Goal: Transaction & Acquisition: Purchase product/service

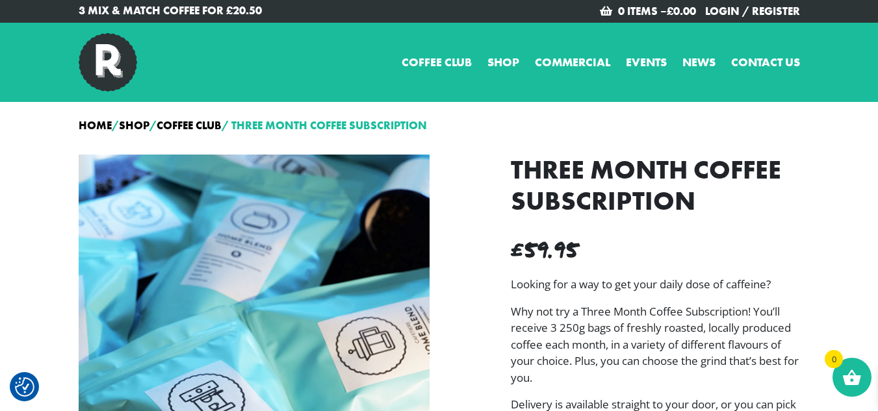
click at [491, 64] on link "Shop" at bounding box center [503, 62] width 32 height 18
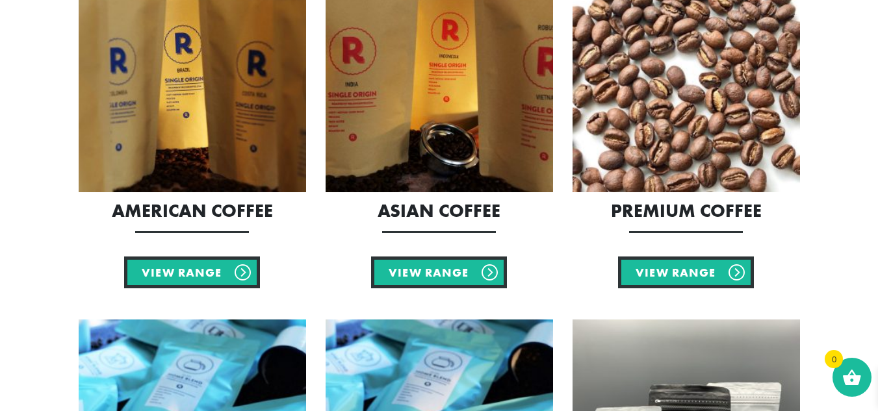
scroll to position [324, 0]
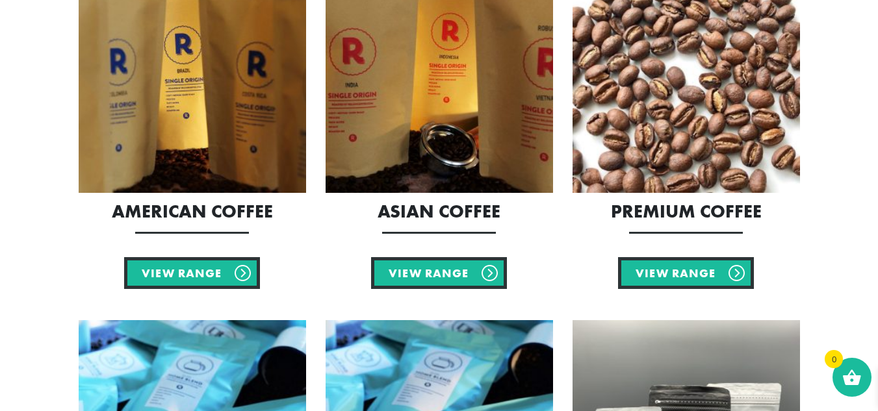
click at [626, 42] on img at bounding box center [686, 79] width 227 height 227
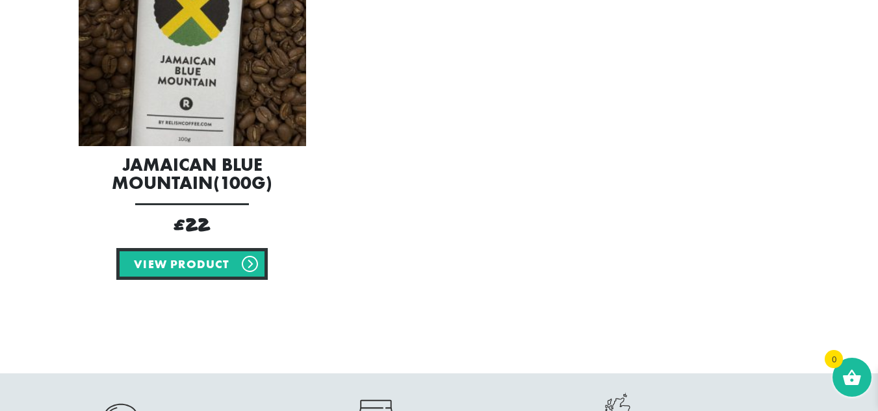
scroll to position [406, 0]
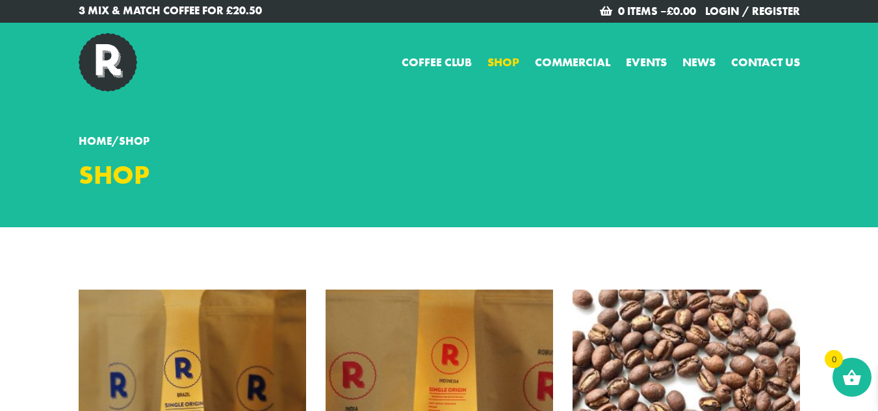
scroll to position [324, 0]
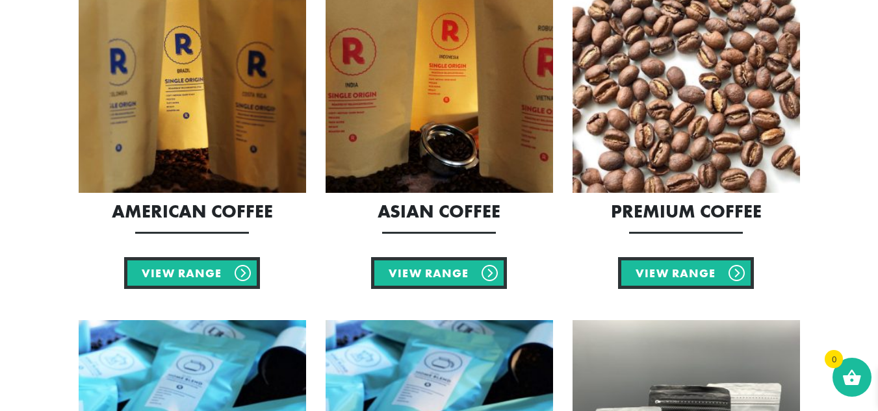
click at [188, 116] on img at bounding box center [192, 79] width 227 height 227
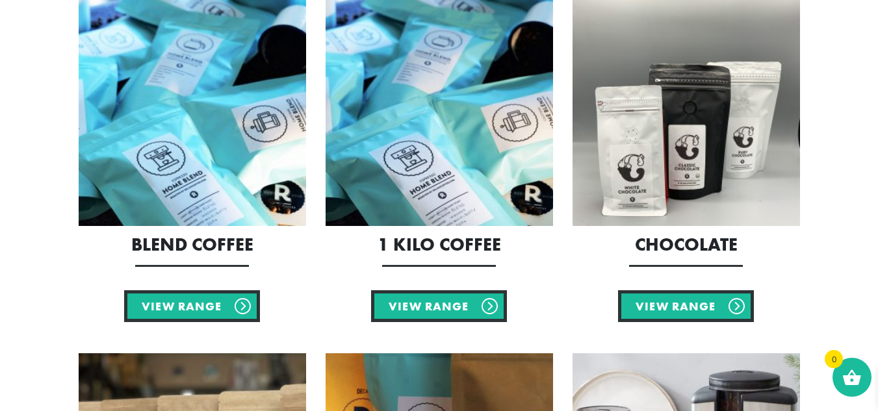
scroll to position [645, 0]
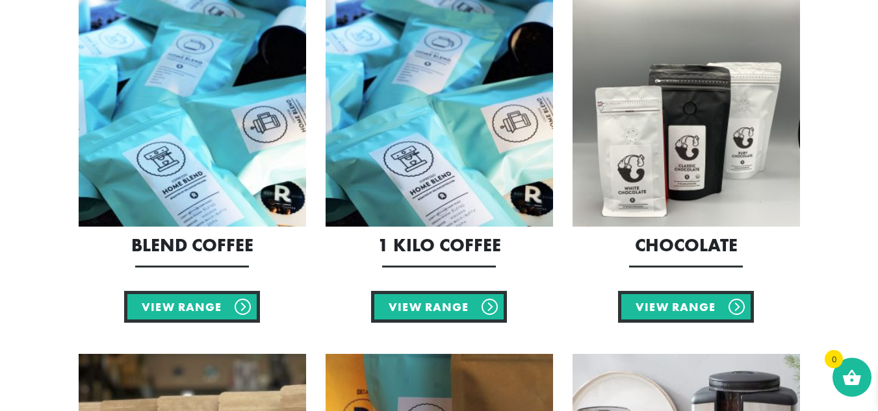
click at [413, 135] on img at bounding box center [439, 112] width 227 height 227
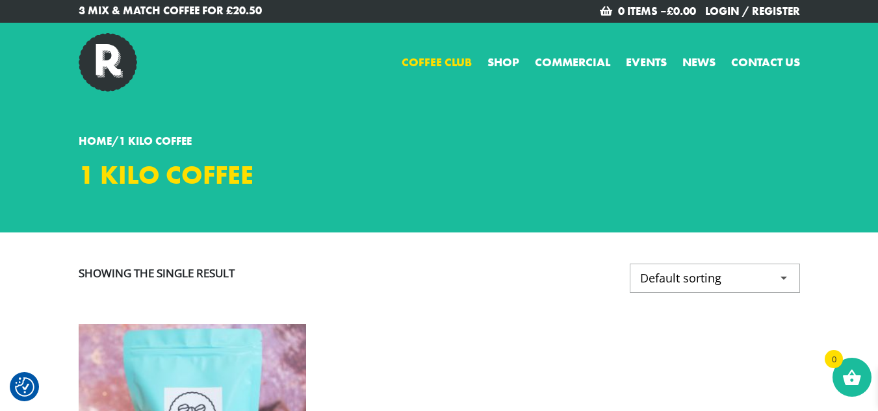
click at [450, 68] on link "Coffee Club" at bounding box center [437, 62] width 70 height 18
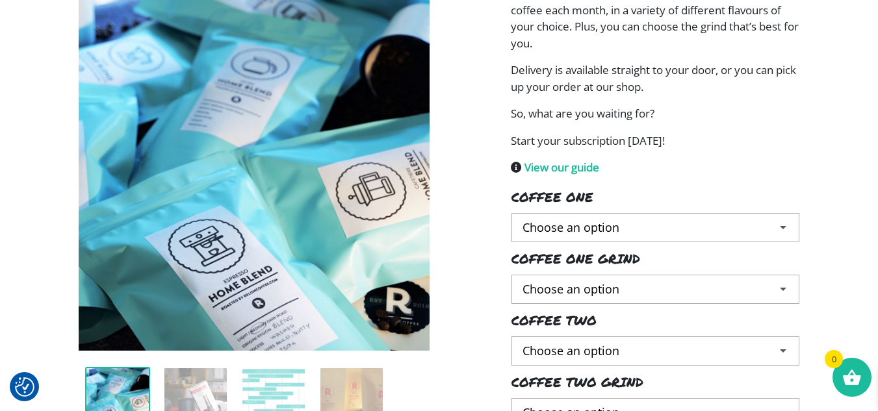
scroll to position [335, 0]
click at [630, 224] on select "Choose an option Brazilian Agua Santa Colombian Excelso Popayan [DEMOGRAPHIC_DA…" at bounding box center [655, 226] width 288 height 29
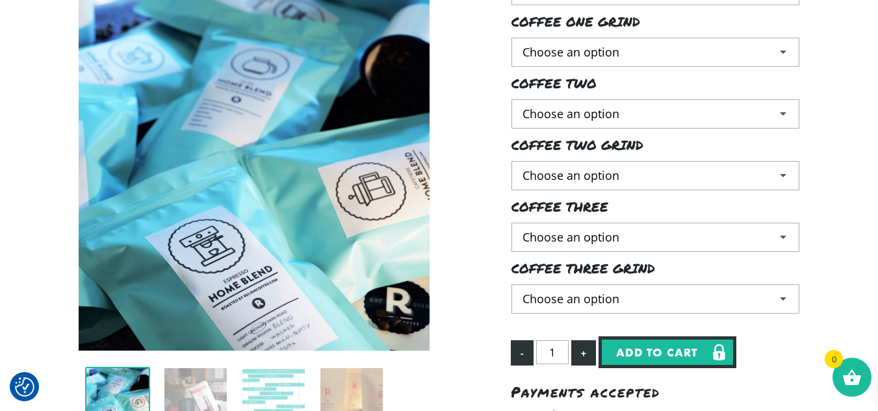
scroll to position [747, 0]
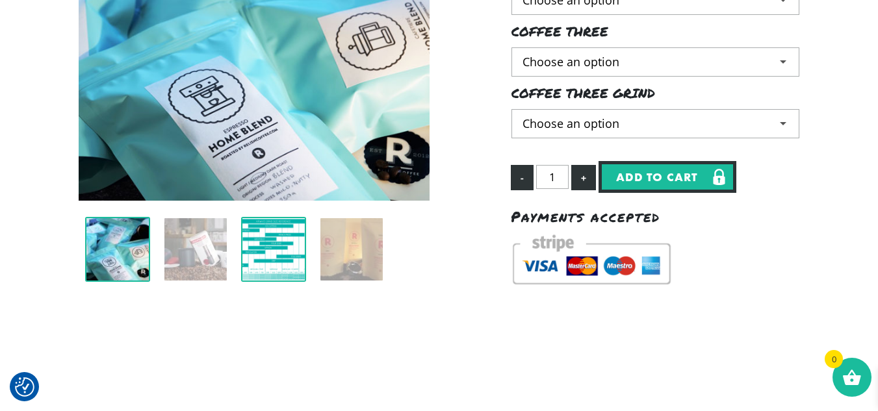
click at [280, 268] on img at bounding box center [273, 249] width 65 height 65
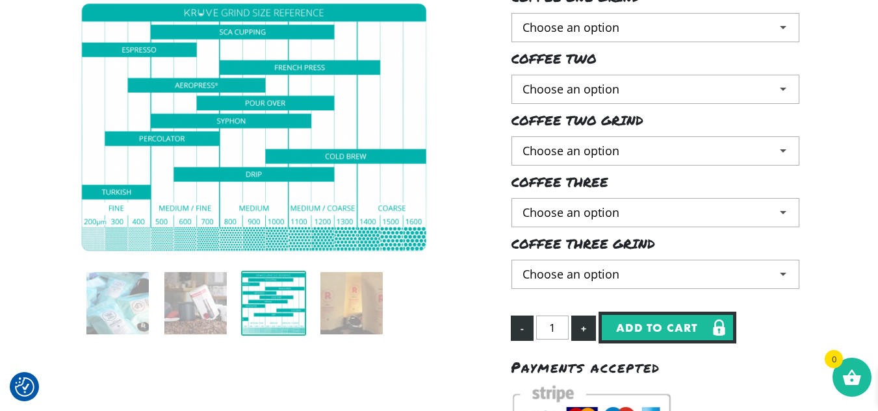
scroll to position [596, 0]
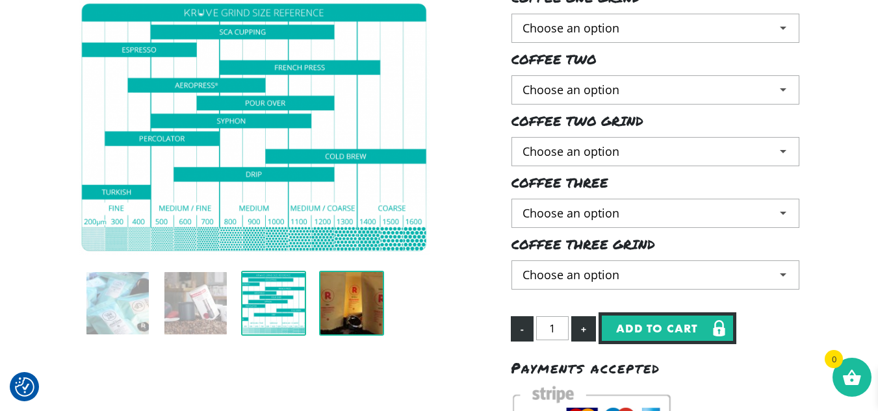
click at [354, 281] on img at bounding box center [351, 303] width 65 height 65
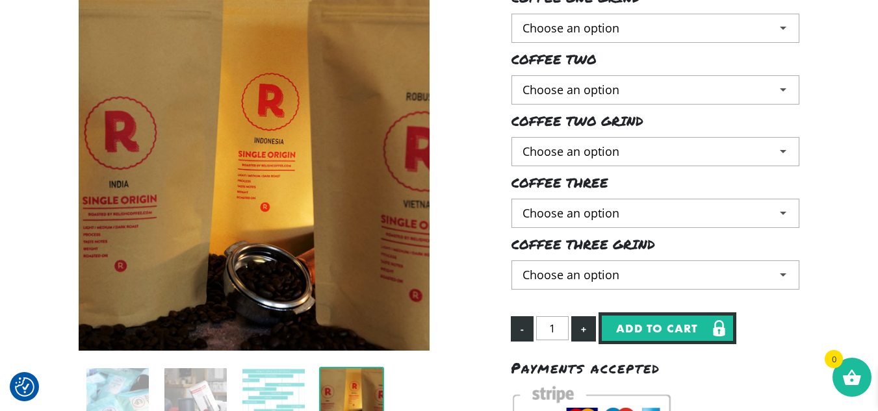
click at [310, 371] on li at bounding box center [274, 399] width 78 height 65
click at [284, 389] on img at bounding box center [273, 399] width 65 height 65
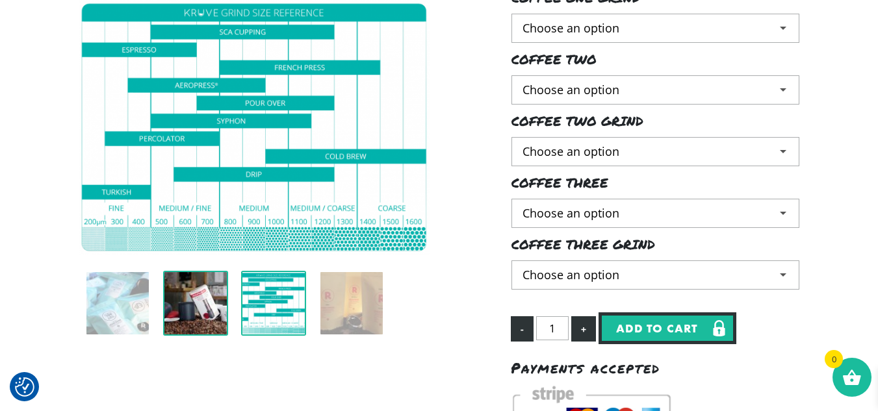
click at [214, 306] on img at bounding box center [195, 303] width 65 height 65
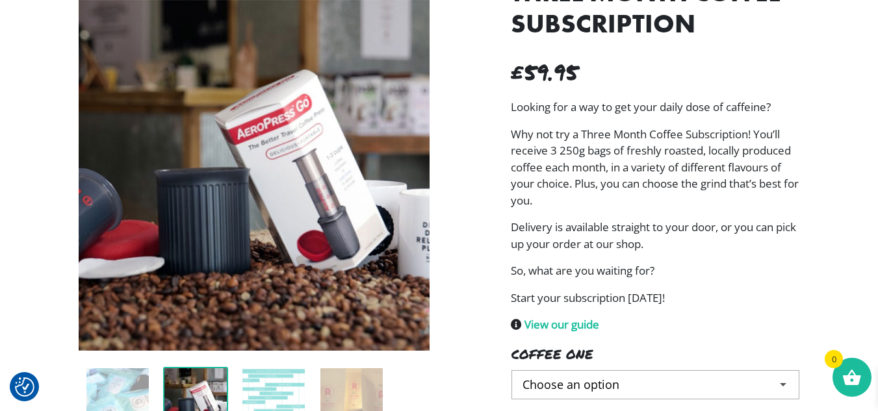
scroll to position [0, 0]
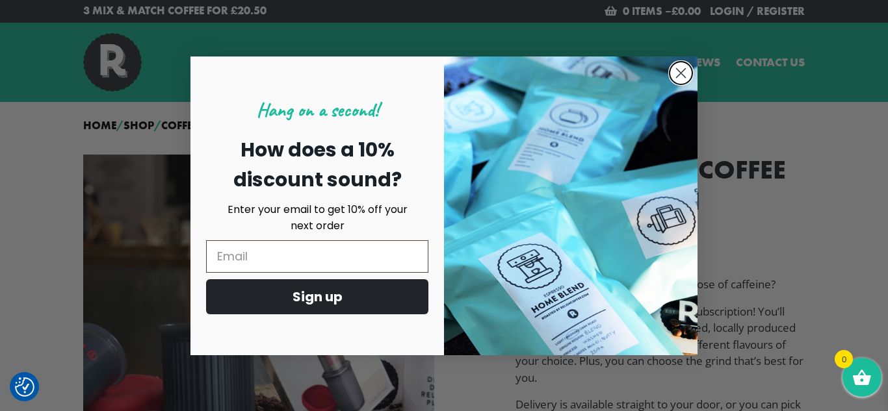
click at [682, 68] on circle "Close dialog" at bounding box center [680, 72] width 21 height 21
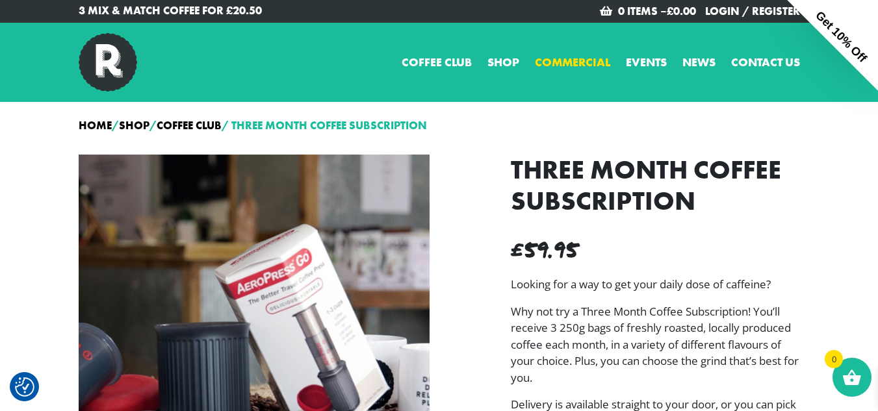
click at [578, 65] on link "Commercial" at bounding box center [572, 62] width 75 height 18
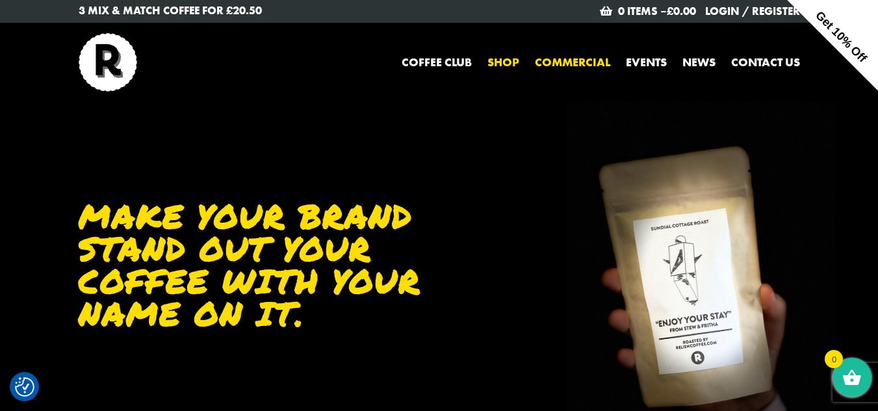
click at [506, 61] on link "Shop" at bounding box center [503, 62] width 32 height 18
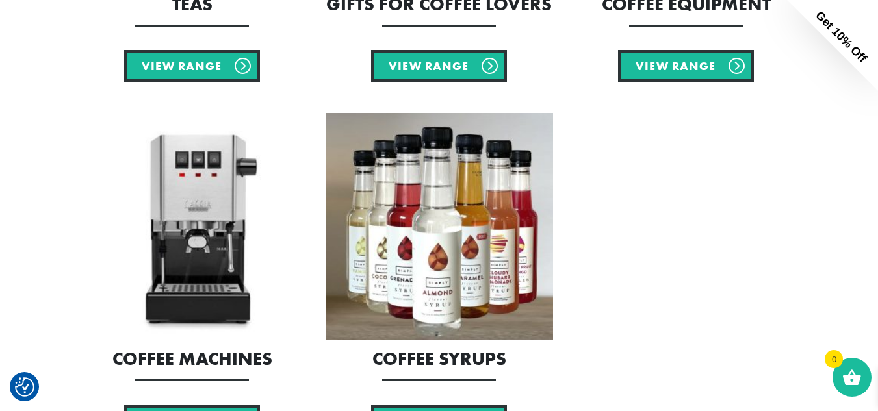
scroll to position [1242, 0]
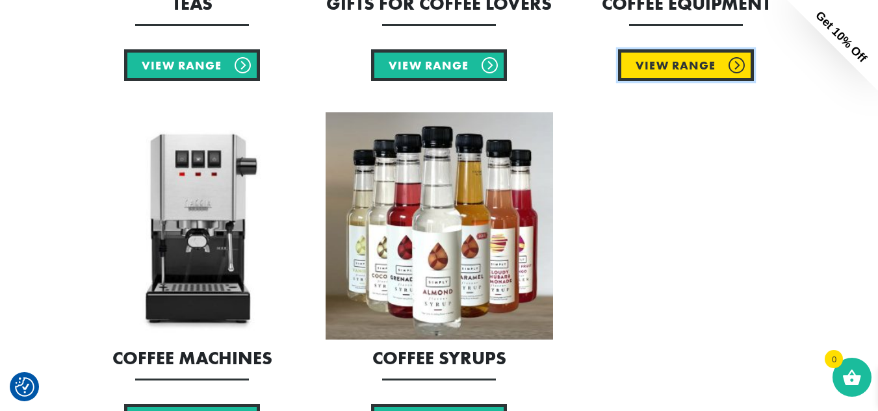
click at [641, 61] on link "View Range" at bounding box center [686, 65] width 136 height 32
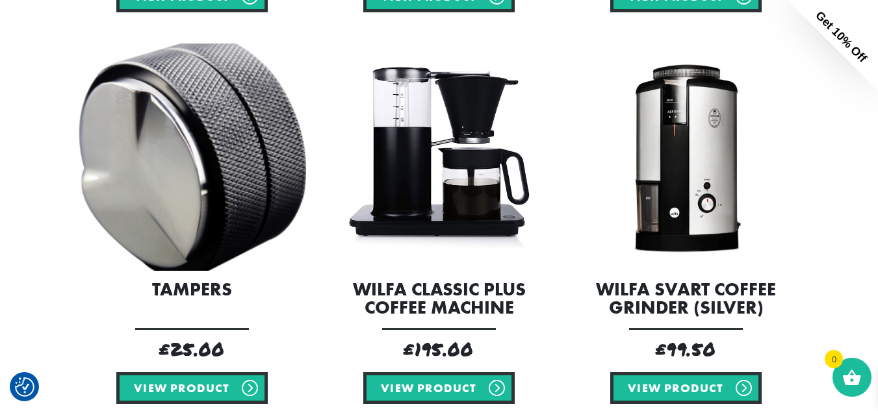
scroll to position [1493, 0]
